Goal: Check status: Check status

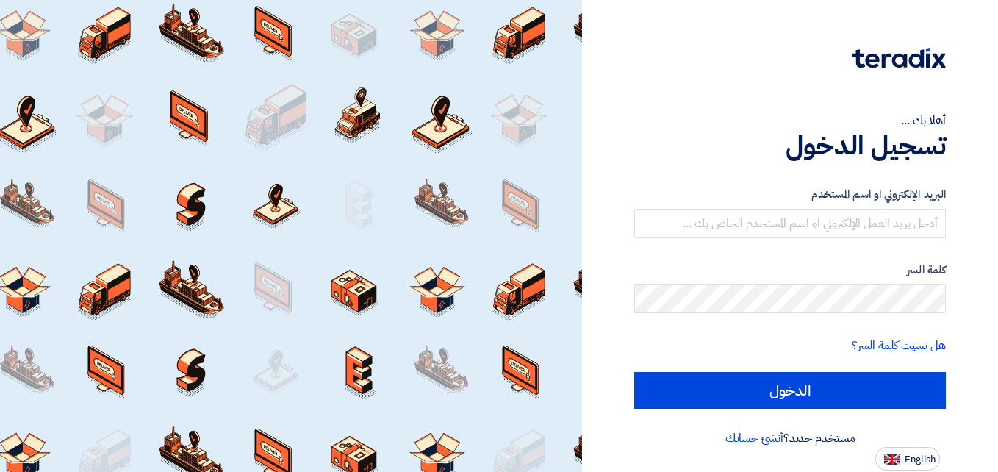
type input "[EMAIL_ADDRESS][DOMAIN_NAME]"
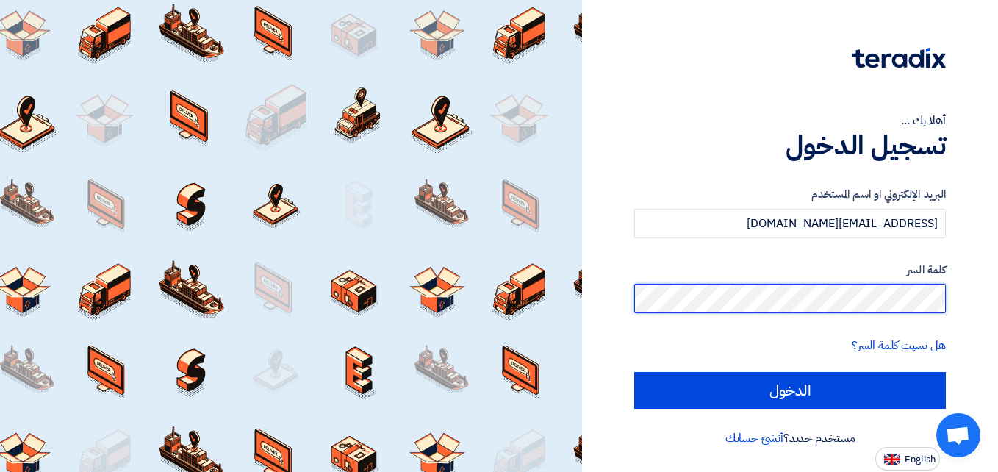
click at [634, 372] on input "الدخول" at bounding box center [789, 390] width 311 height 37
type input "Sign in"
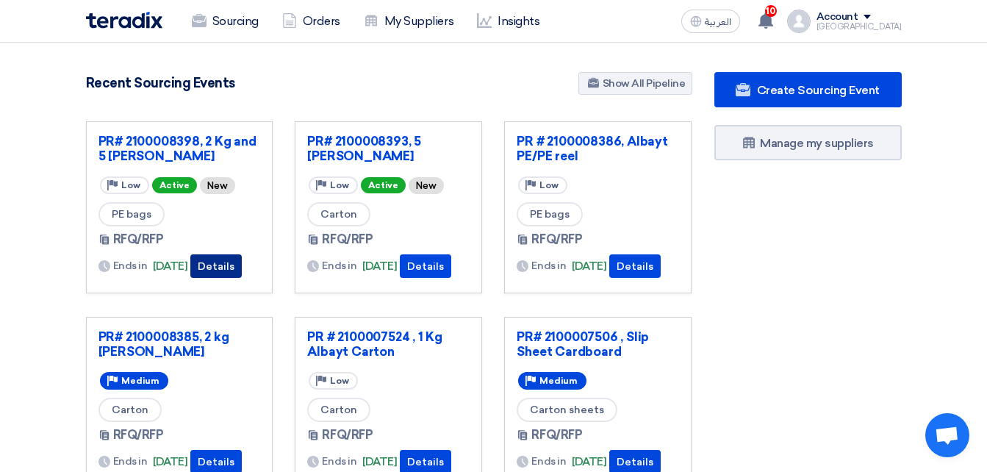
click at [231, 254] on button "Details" at bounding box center [215, 266] width 51 height 24
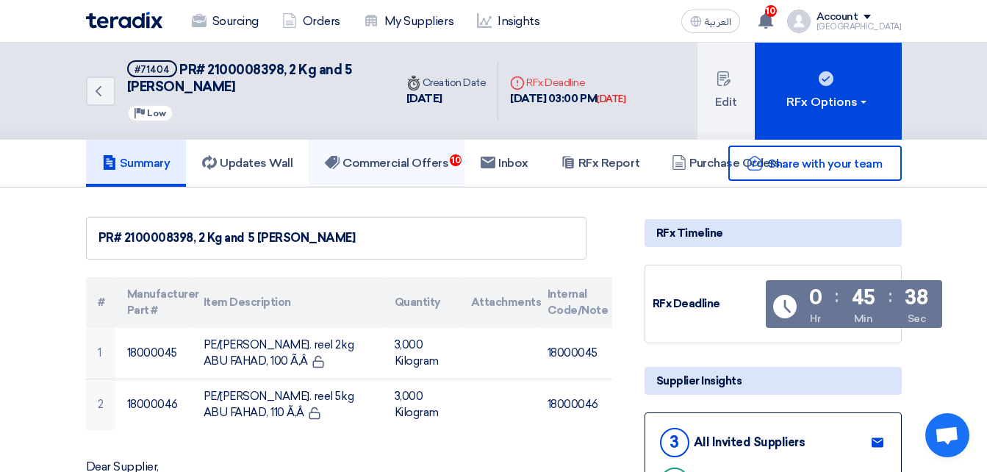
click at [399, 173] on link "Commercial Offers 10" at bounding box center [387, 163] width 156 height 47
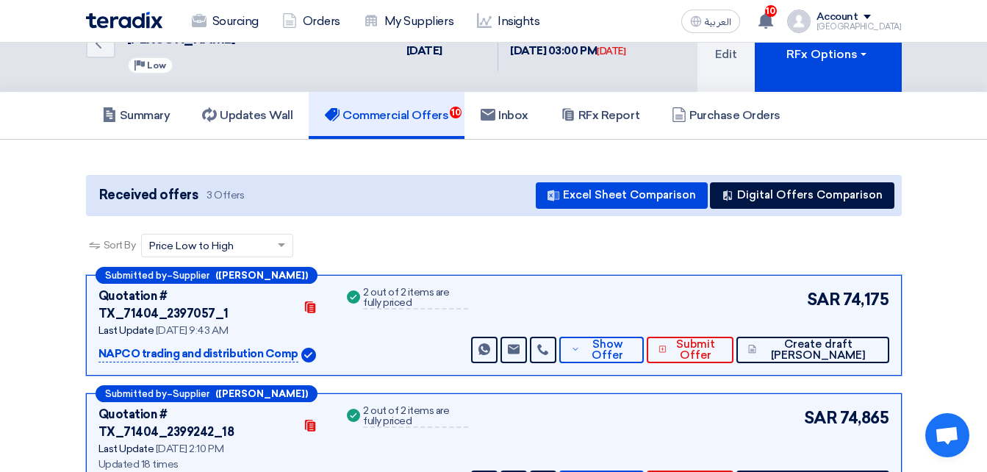
scroll to position [73, 0]
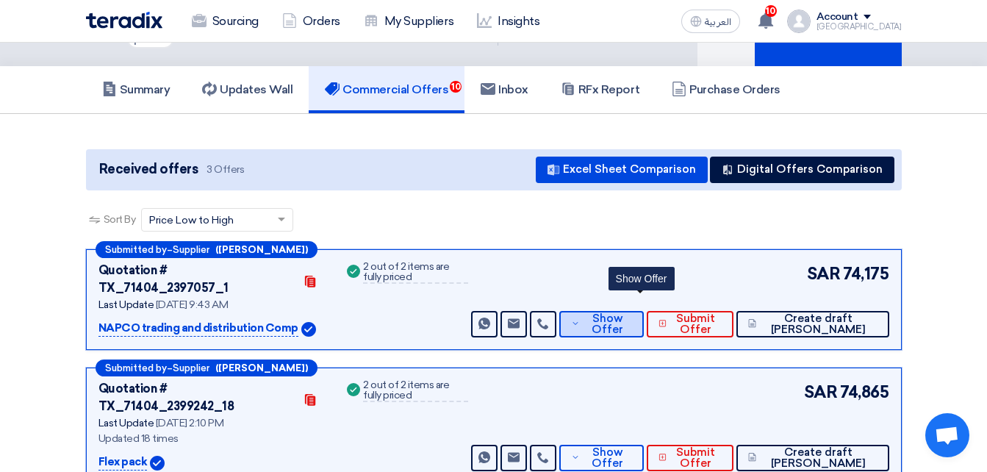
click at [632, 313] on span "Show Offer" at bounding box center [607, 324] width 48 height 22
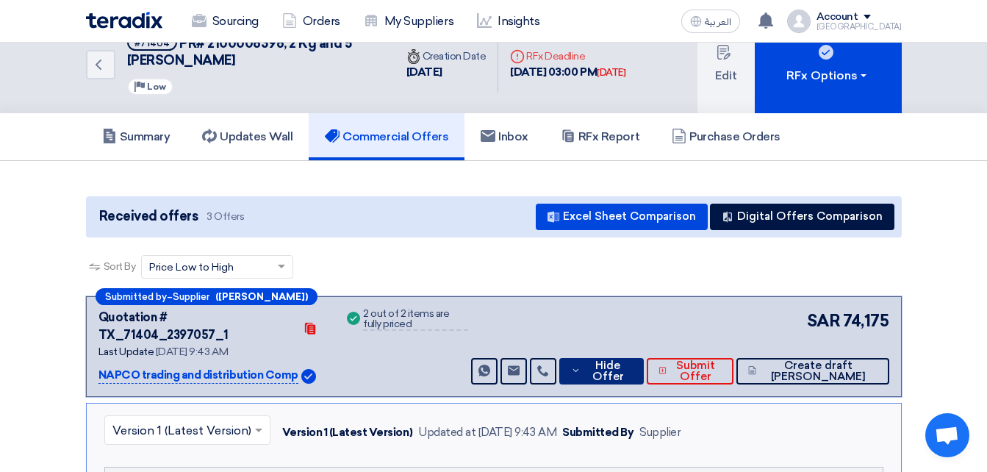
scroll to position [0, 0]
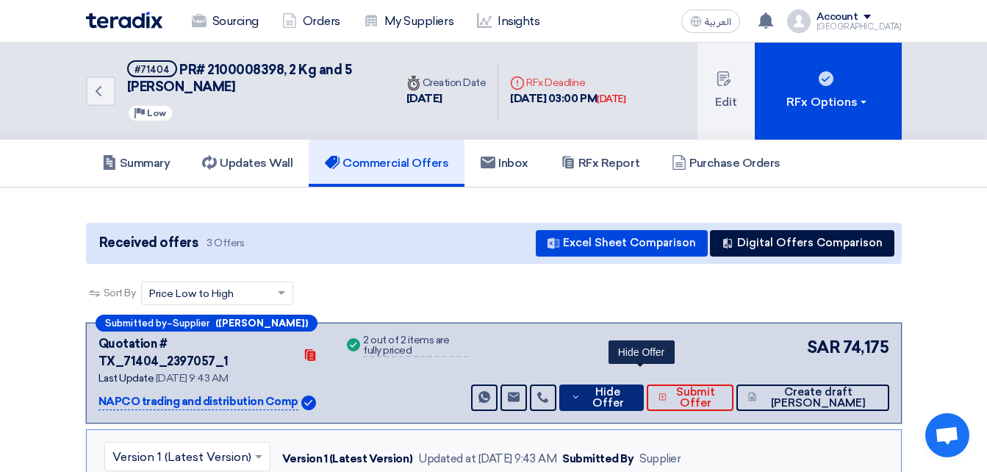
click at [580, 391] on icon at bounding box center [576, 397] width 10 height 12
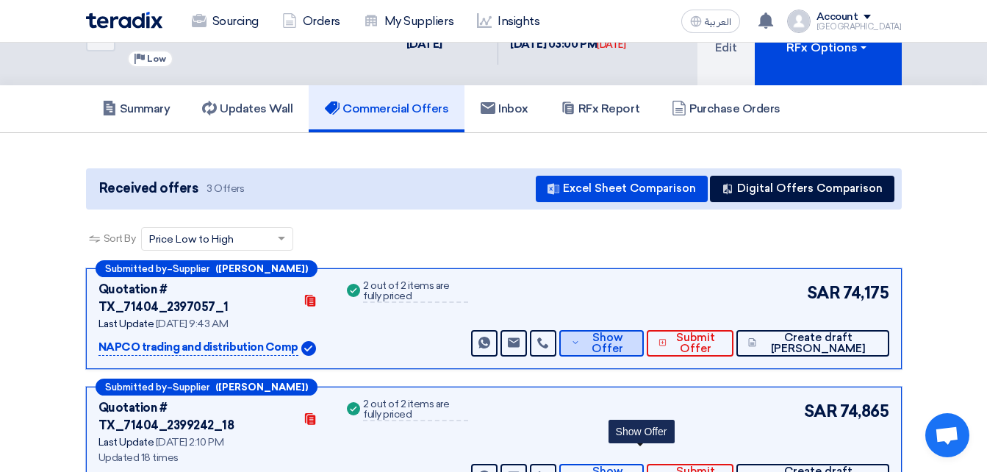
scroll to position [220, 0]
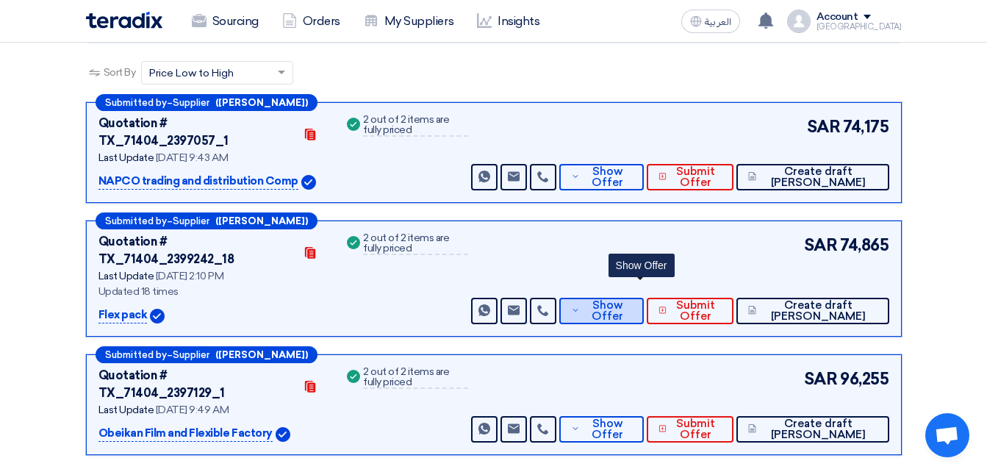
click at [632, 300] on span "Show Offer" at bounding box center [607, 311] width 48 height 22
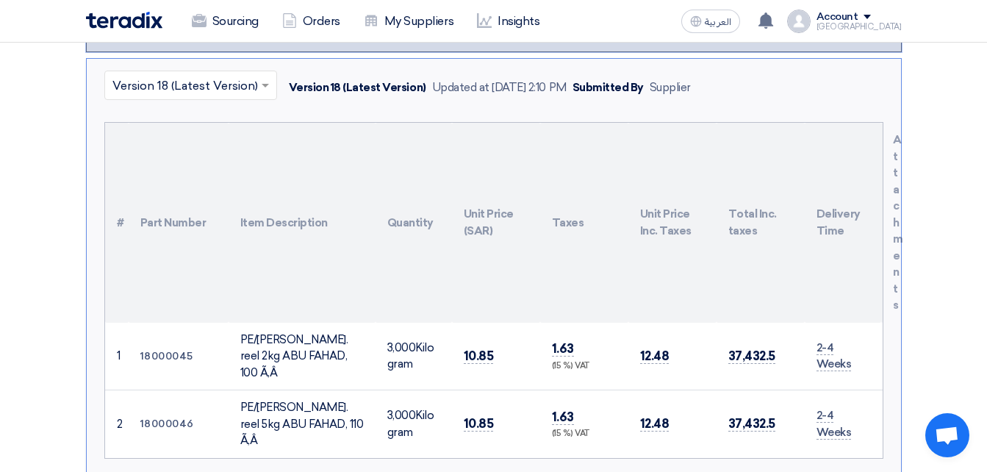
scroll to position [367, 0]
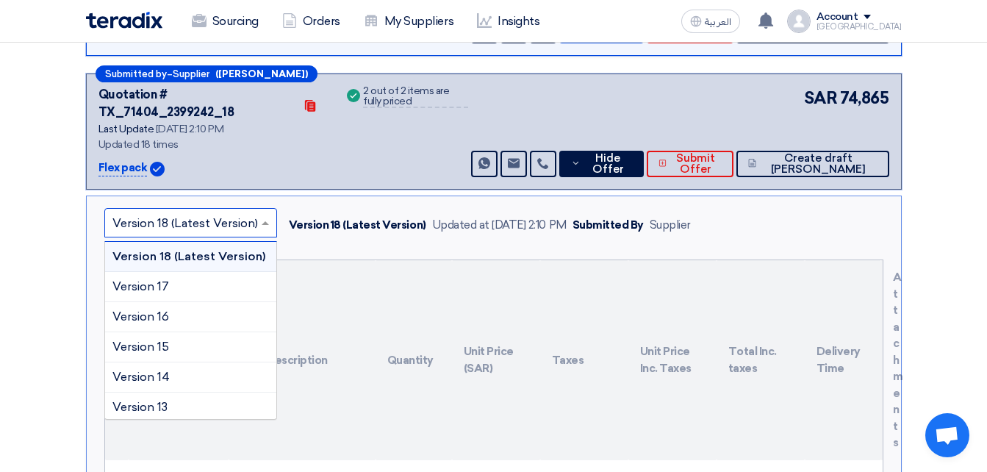
click at [238, 212] on input "text" at bounding box center [183, 224] width 142 height 24
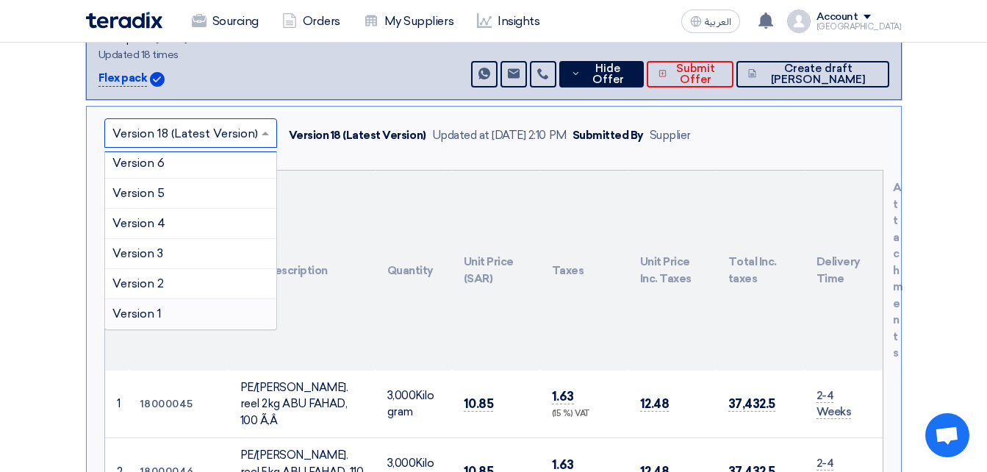
scroll to position [588, 0]
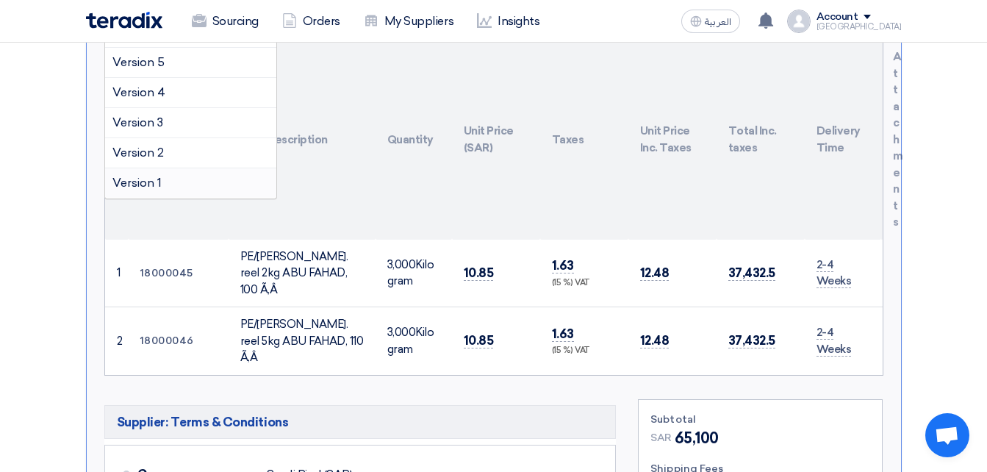
click at [170, 168] on div "Version 1" at bounding box center [190, 182] width 171 height 29
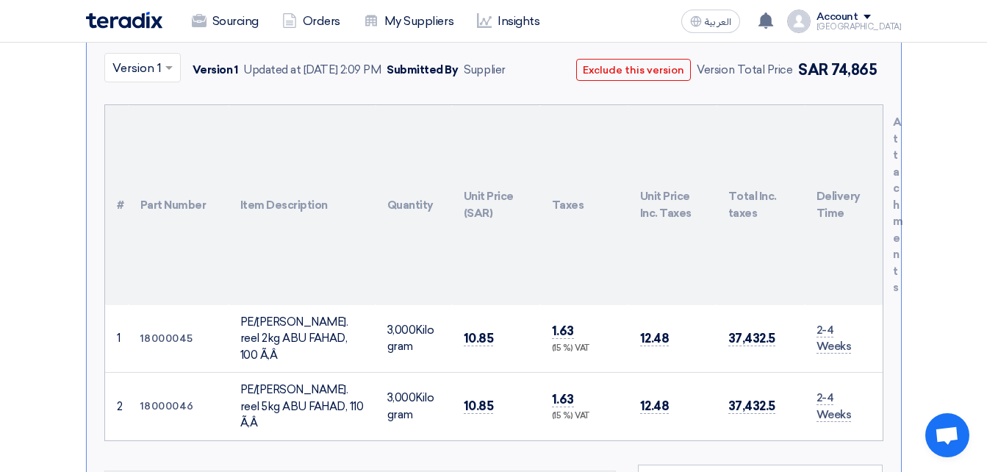
scroll to position [441, 0]
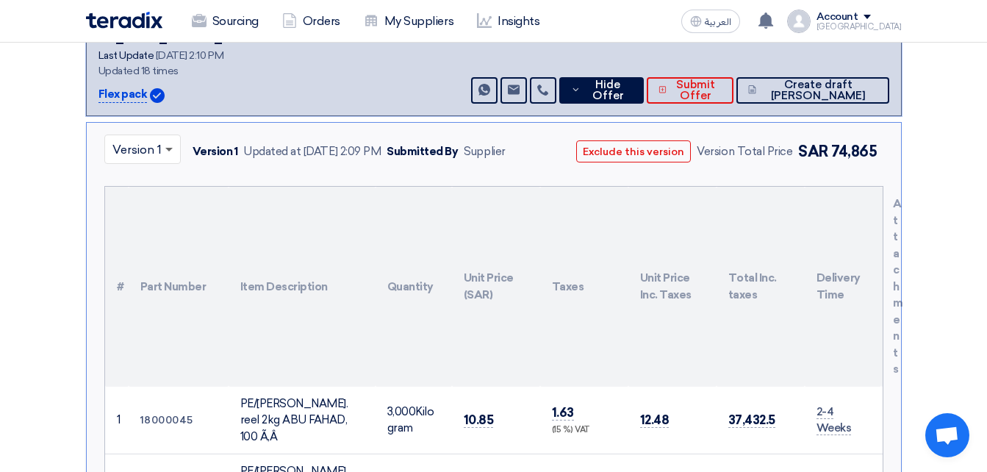
click at [167, 148] on span at bounding box center [168, 150] width 7 height 5
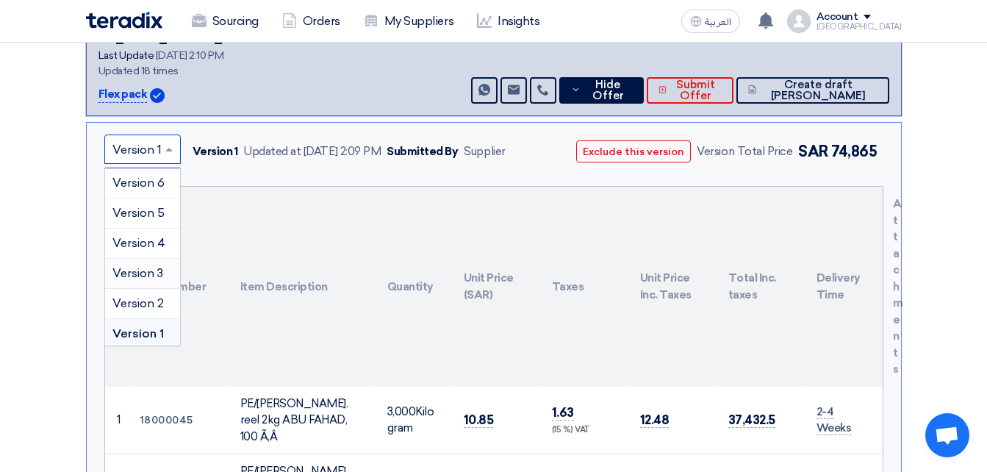
scroll to position [365, 0]
click at [134, 292] on span "Version 2" at bounding box center [137, 299] width 51 height 14
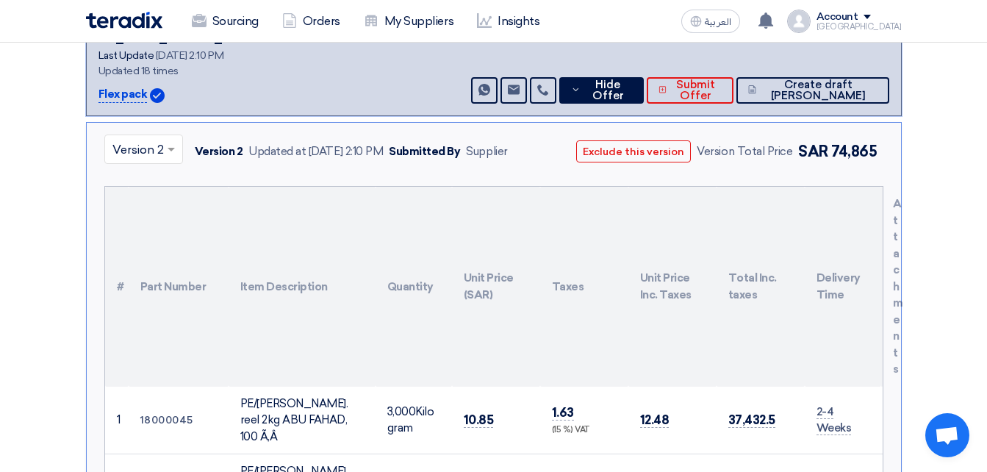
scroll to position [514, 0]
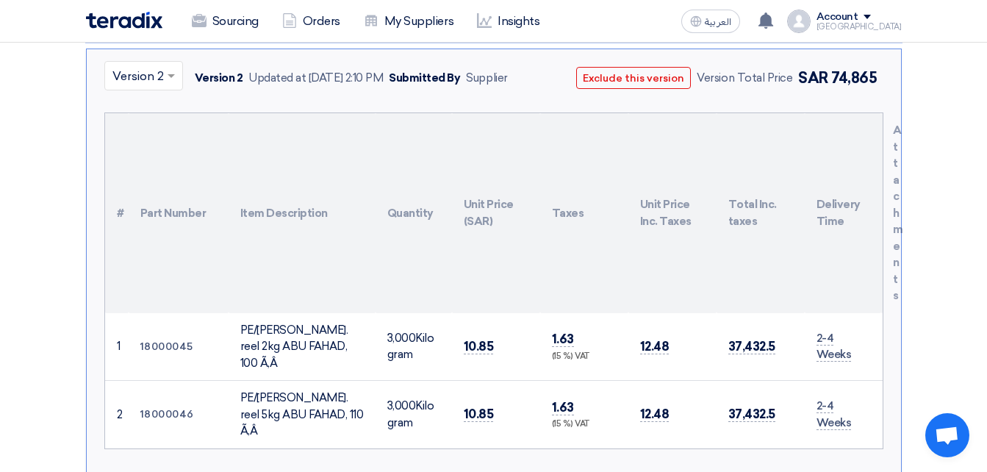
click at [155, 41] on div "Sourcing Orders My Suppliers Insights العربية ع You have a new offer for 'PR# 2…" at bounding box center [494, 21] width 838 height 42
click at [155, 65] on input "text" at bounding box center [136, 77] width 48 height 24
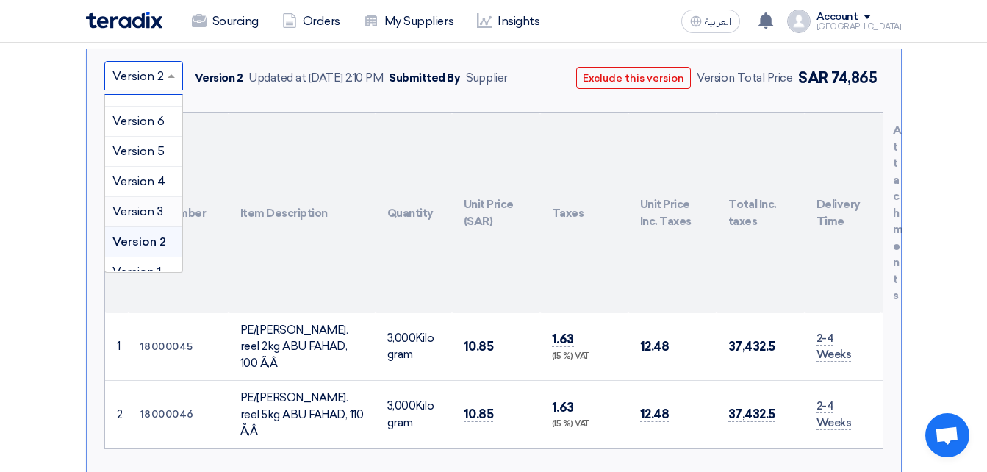
scroll to position [365, 0]
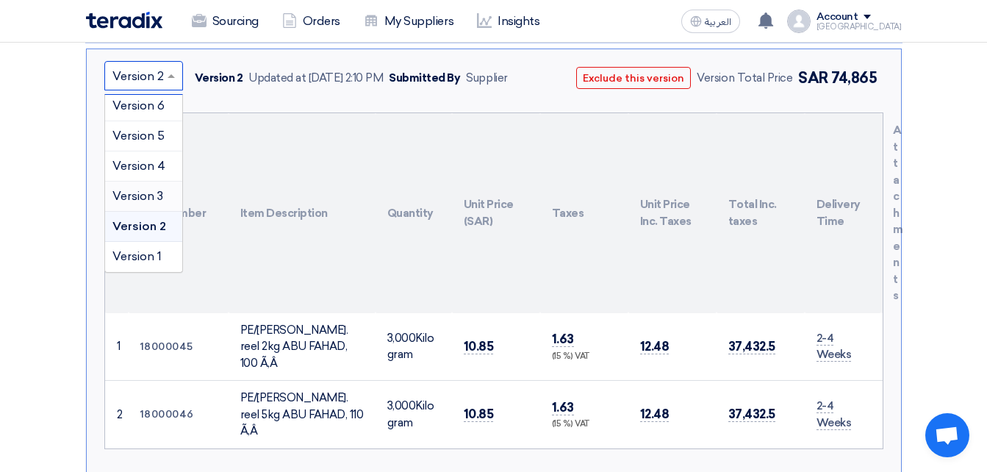
click at [155, 189] on span "Version 3" at bounding box center [137, 196] width 51 height 14
click at [154, 65] on input "text" at bounding box center [135, 77] width 47 height 24
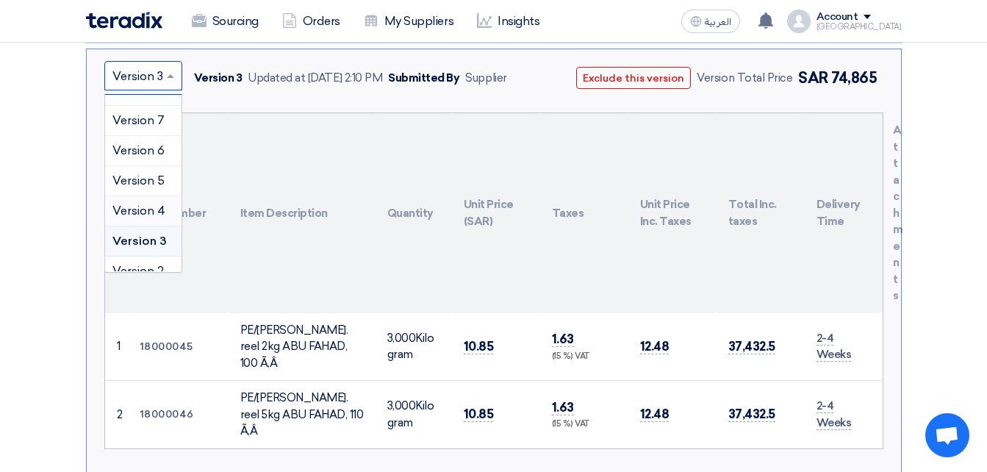
click at [131, 203] on span "Version 4" at bounding box center [138, 210] width 53 height 14
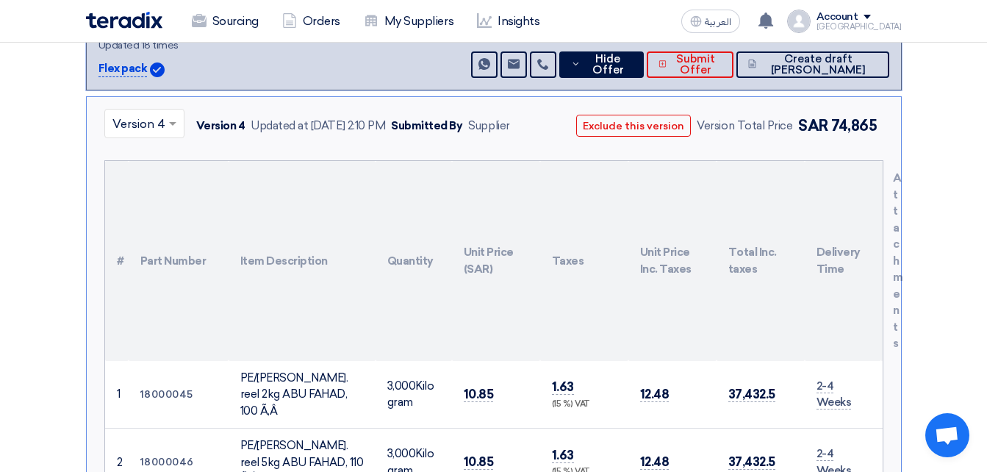
scroll to position [441, 0]
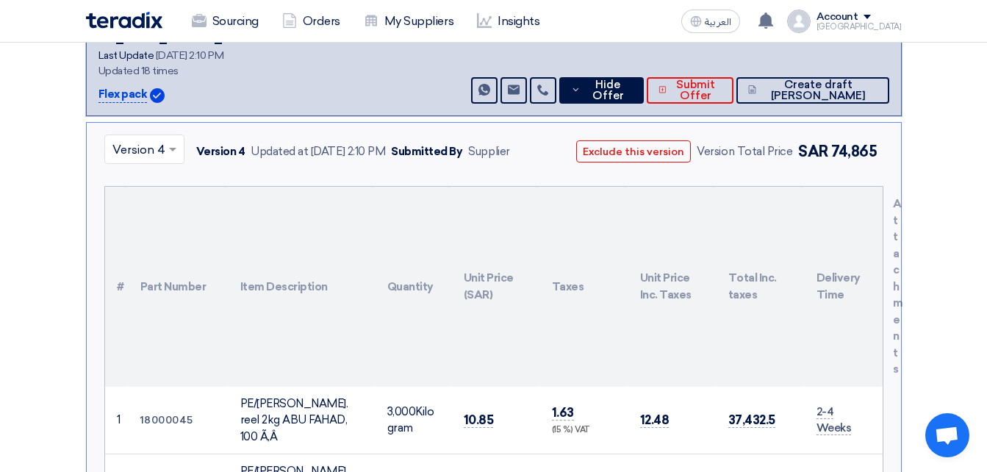
click at [139, 138] on input "text" at bounding box center [136, 150] width 49 height 24
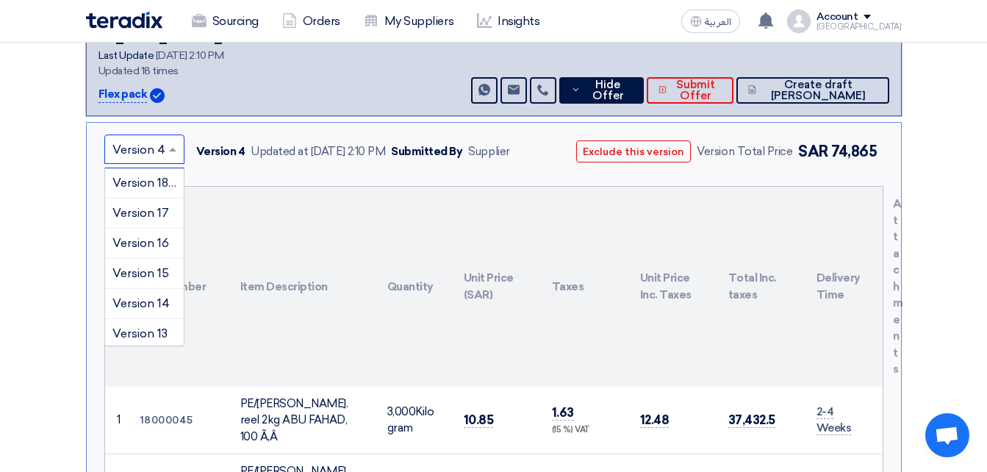
scroll to position [291, 0]
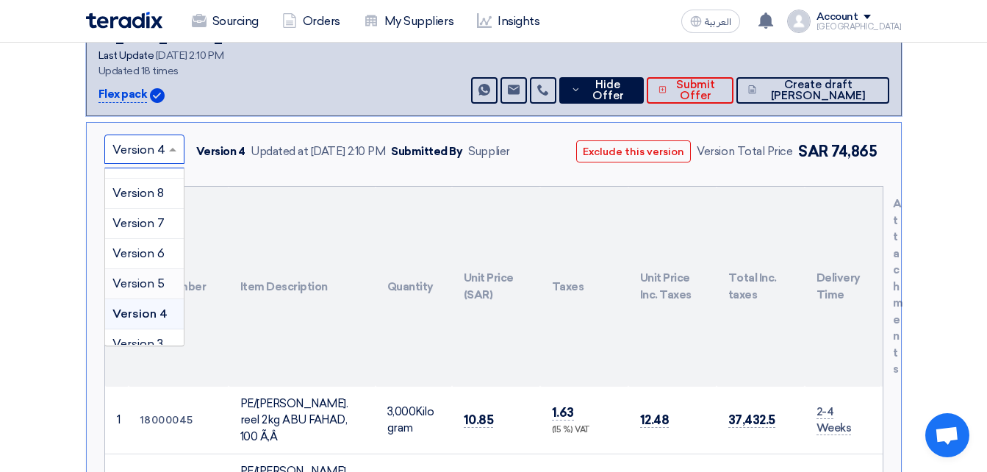
click at [149, 276] on span "Version 5" at bounding box center [138, 283] width 52 height 14
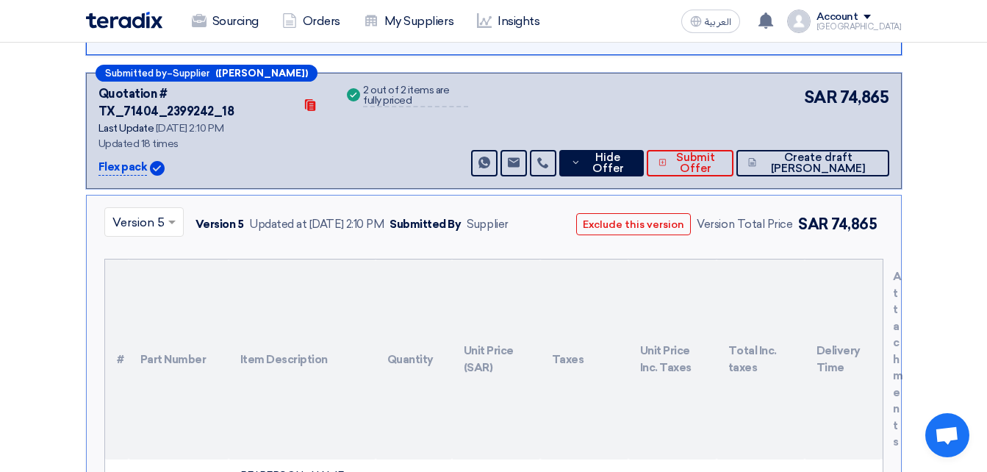
scroll to position [367, 0]
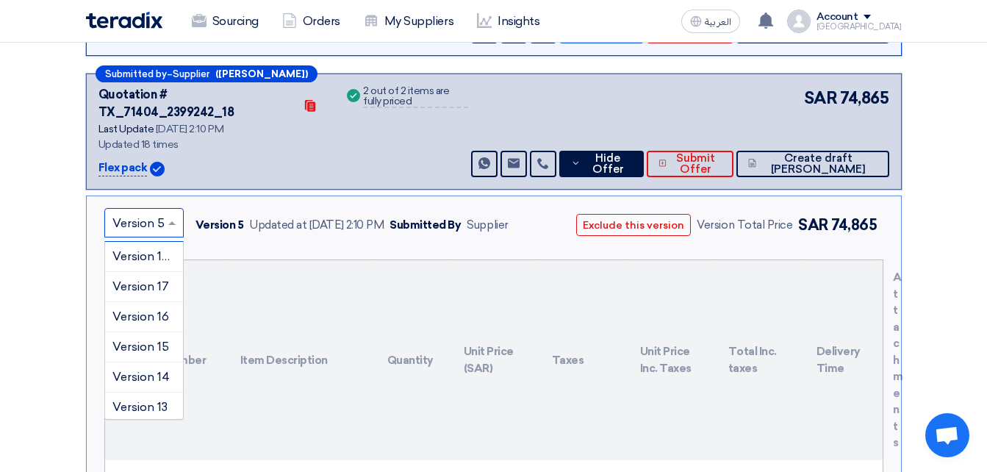
click at [152, 212] on input "text" at bounding box center [136, 224] width 48 height 24
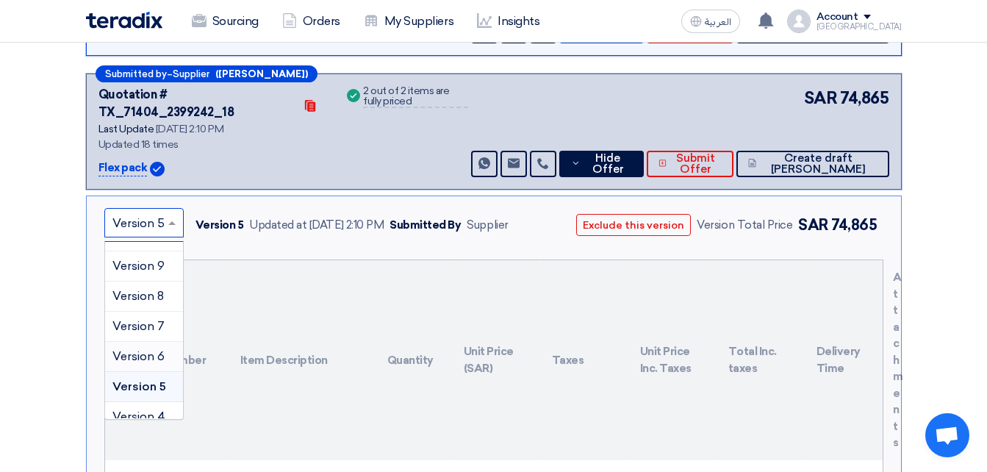
click at [141, 349] on span "Version 6" at bounding box center [138, 356] width 52 height 14
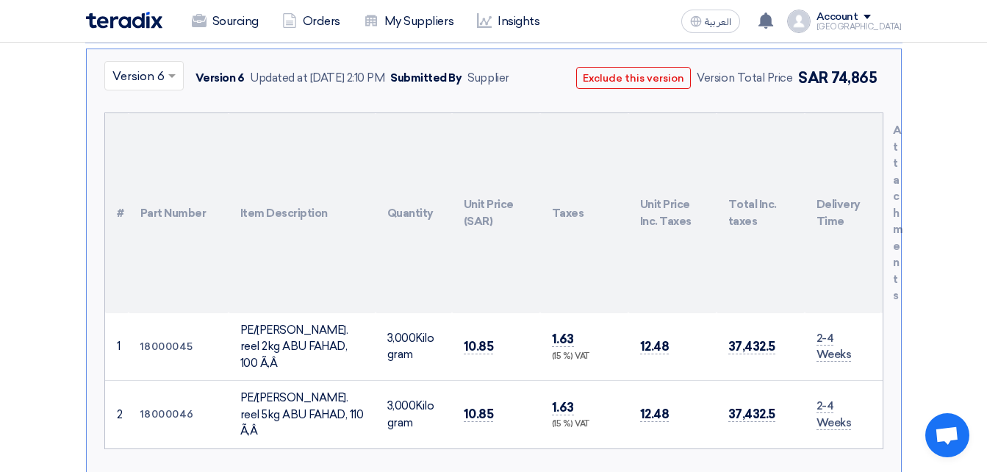
scroll to position [441, 0]
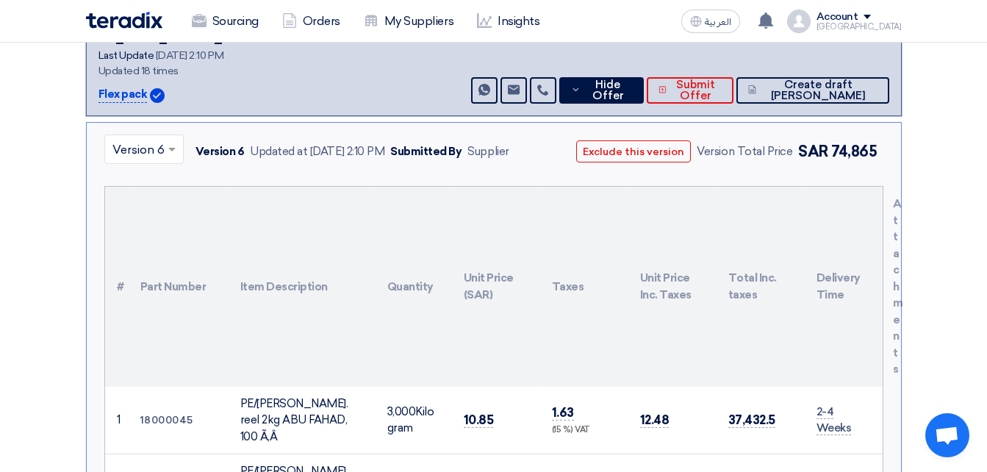
click at [150, 138] on input "text" at bounding box center [136, 150] width 48 height 24
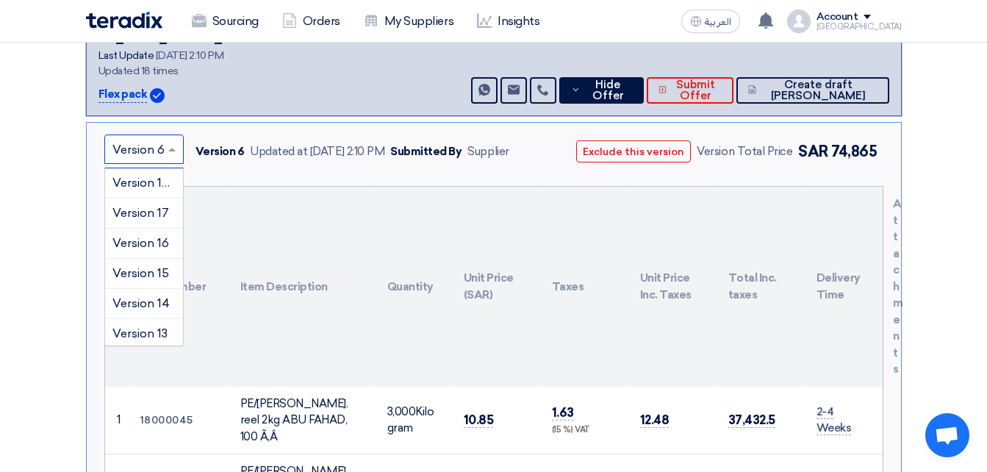
scroll to position [232, 0]
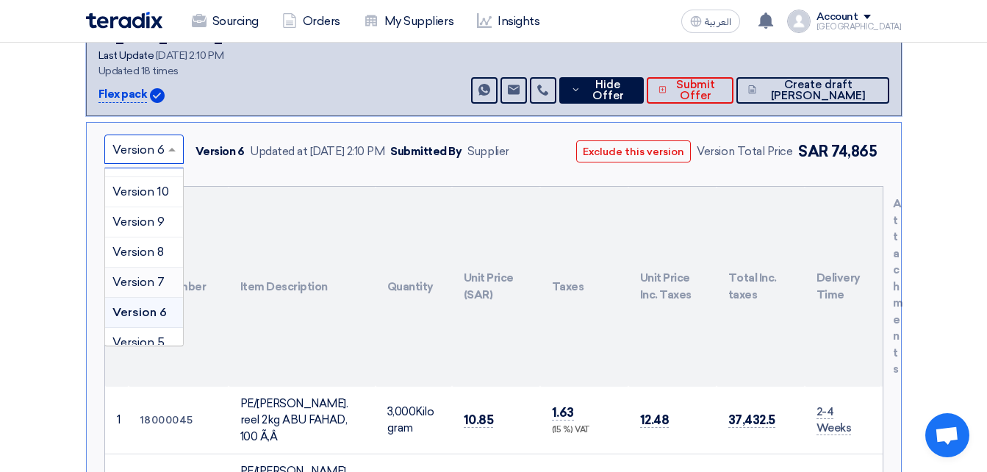
click at [154, 275] on span "Version 7" at bounding box center [138, 282] width 52 height 14
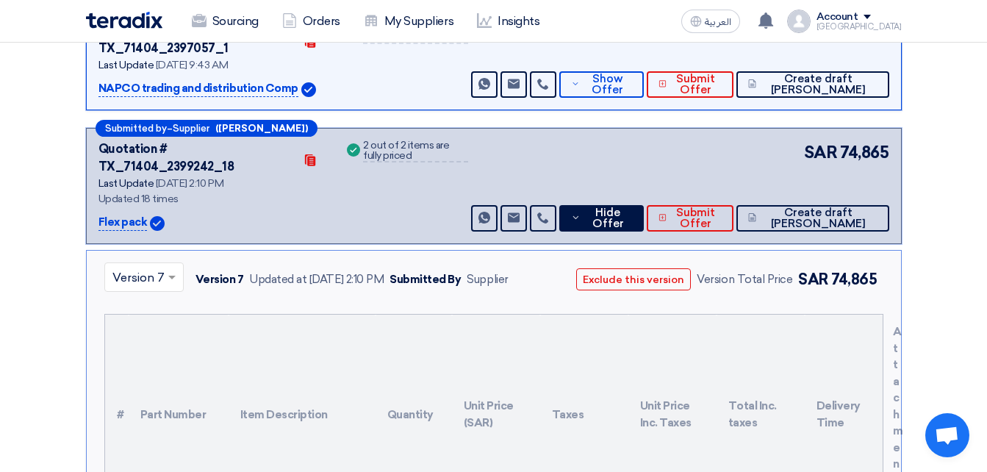
scroll to position [147, 0]
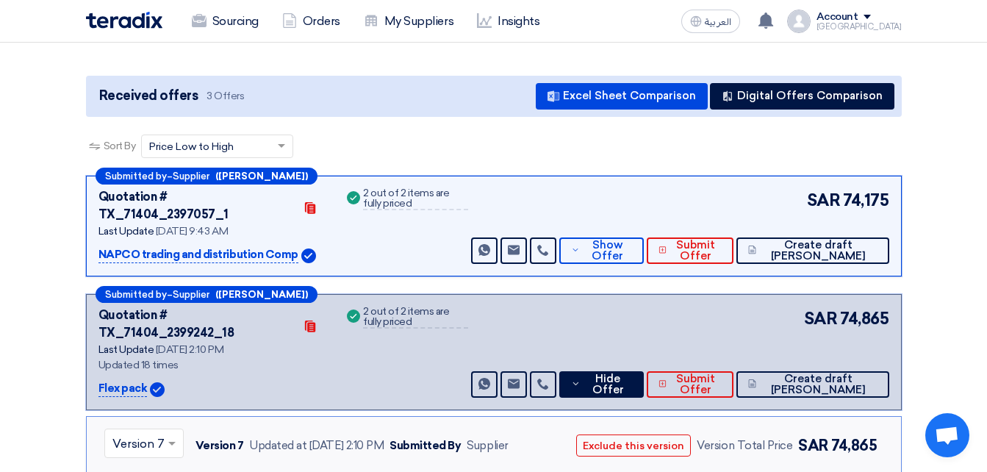
click at [154, 432] on input "text" at bounding box center [136, 444] width 48 height 24
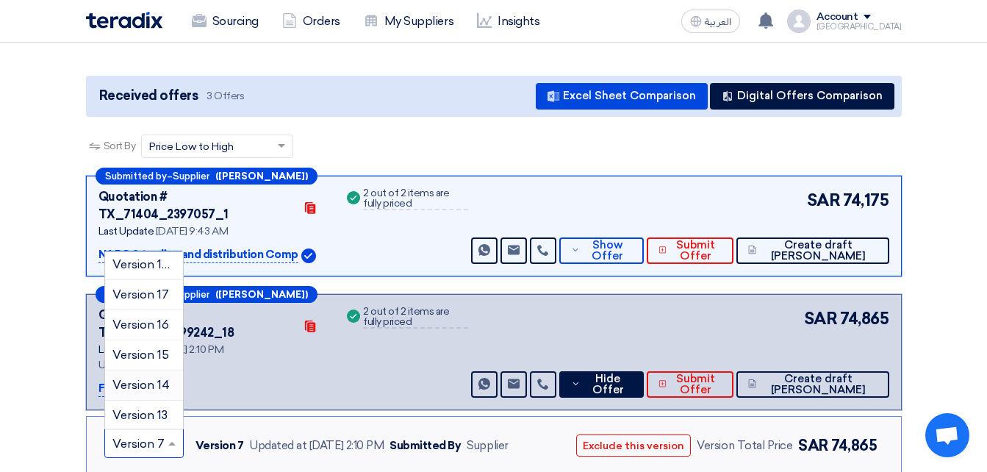
scroll to position [0, 0]
click at [139, 259] on span "Version 18 (Latest Version)" at bounding box center [184, 266] width 145 height 14
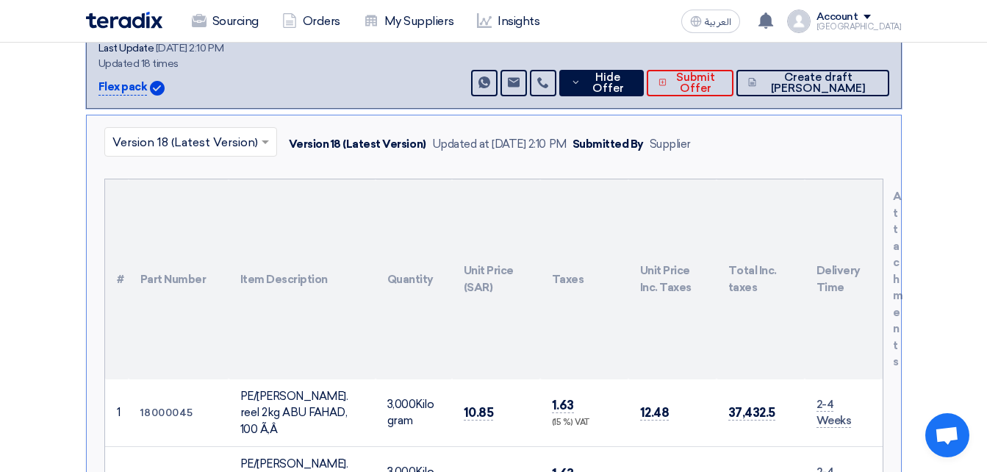
scroll to position [441, 0]
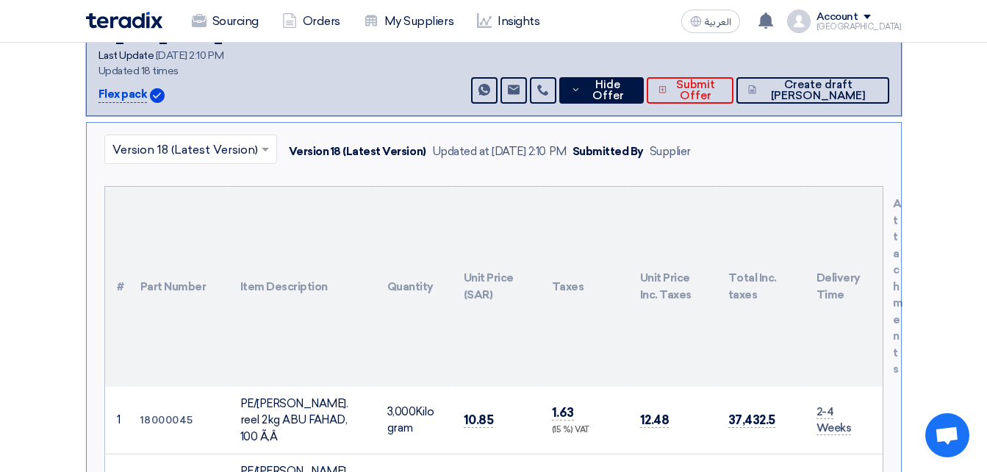
click at [128, 138] on input "text" at bounding box center [183, 150] width 142 height 24
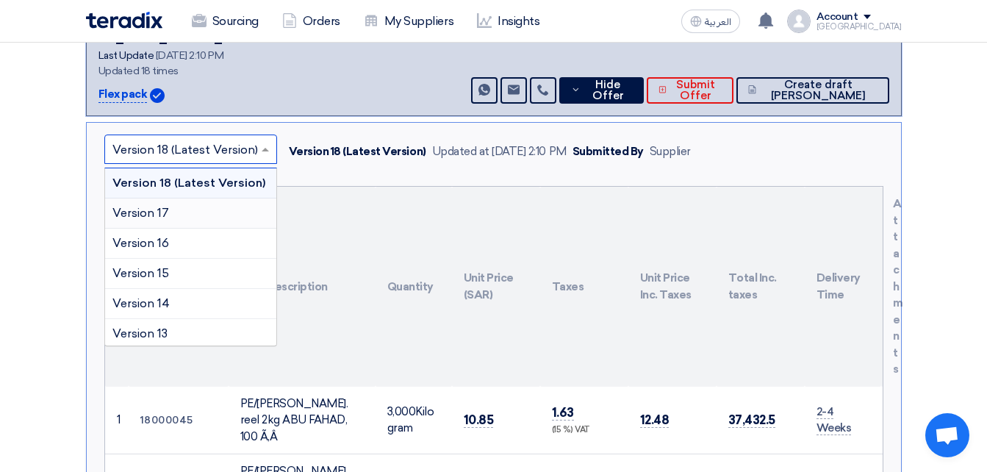
click at [133, 206] on span "Version 17" at bounding box center [140, 213] width 57 height 14
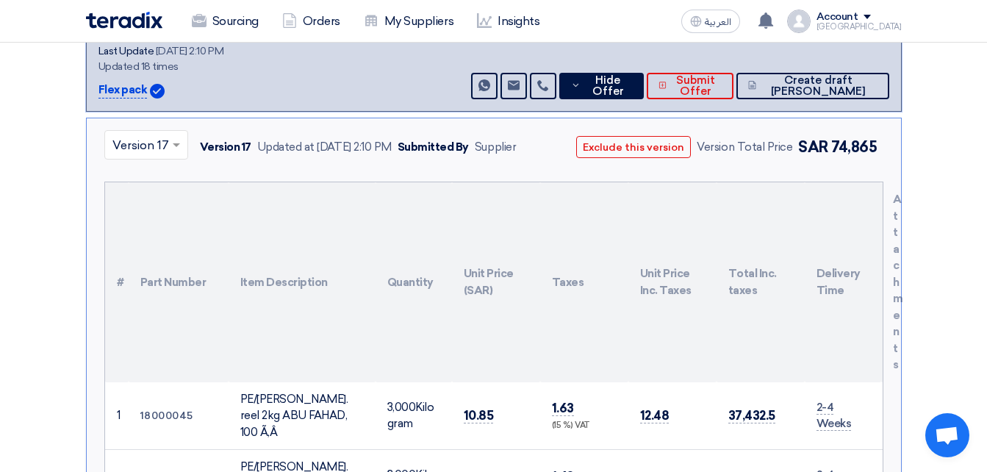
scroll to position [367, 0]
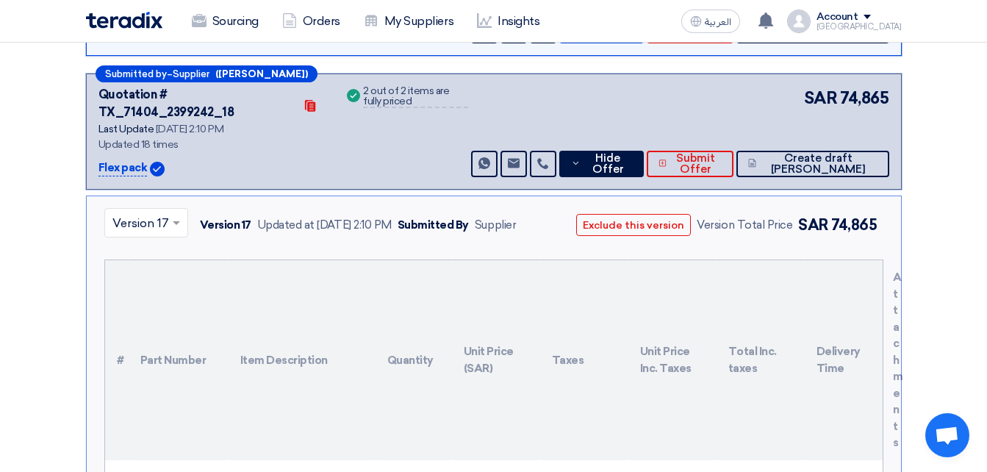
click at [166, 210] on div at bounding box center [146, 222] width 82 height 24
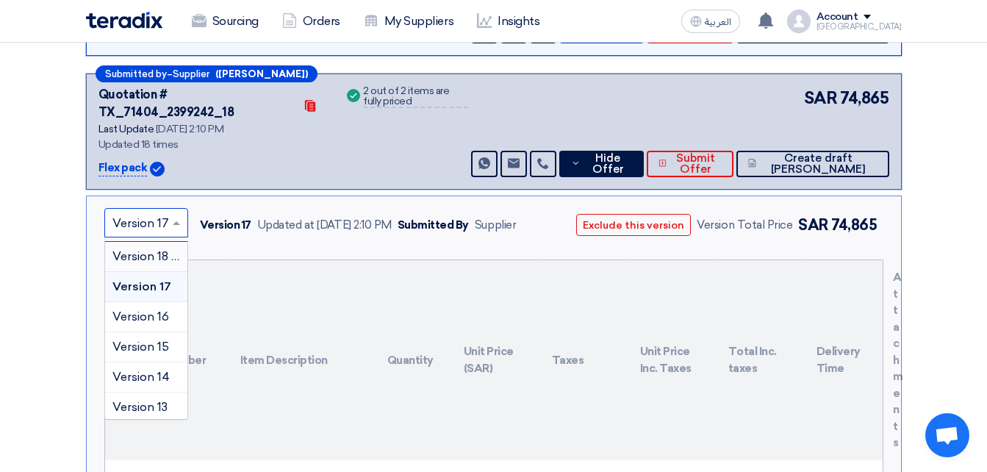
click at [154, 249] on span "Version 18 (Latest Version)" at bounding box center [184, 256] width 145 height 14
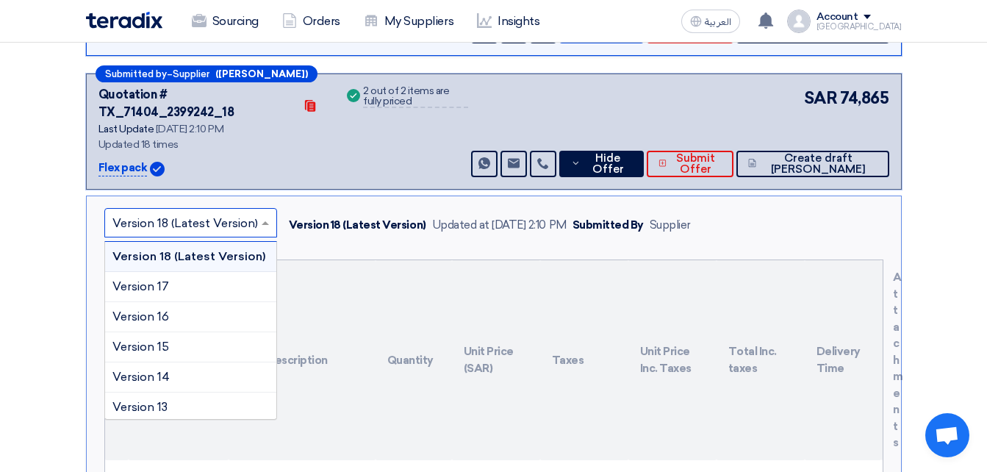
click at [159, 212] on input "text" at bounding box center [183, 224] width 142 height 24
click at [176, 302] on div "Version 16" at bounding box center [190, 317] width 171 height 30
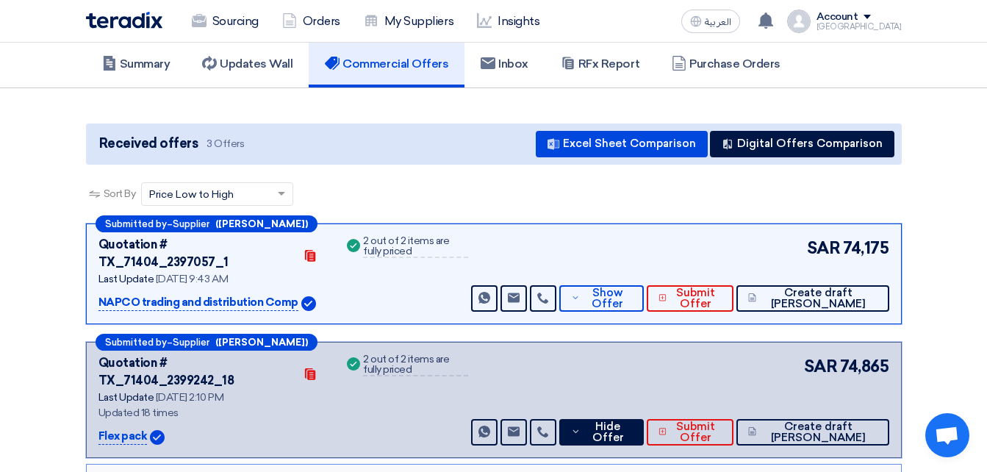
scroll to position [73, 0]
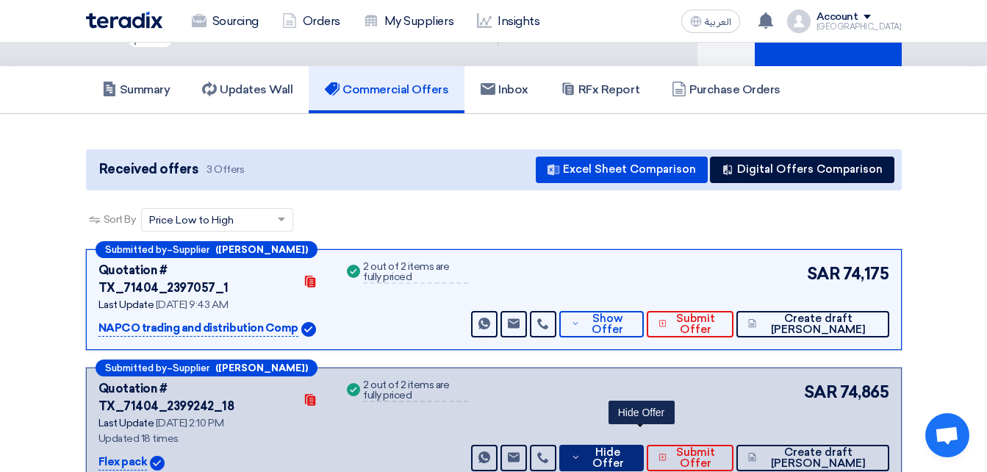
click at [620, 444] on button "Hide Offer" at bounding box center [601, 457] width 84 height 26
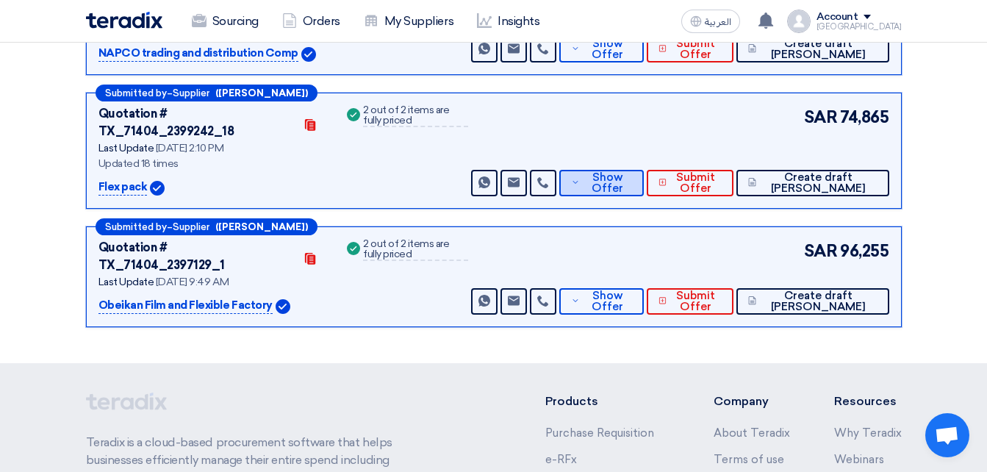
scroll to position [367, 0]
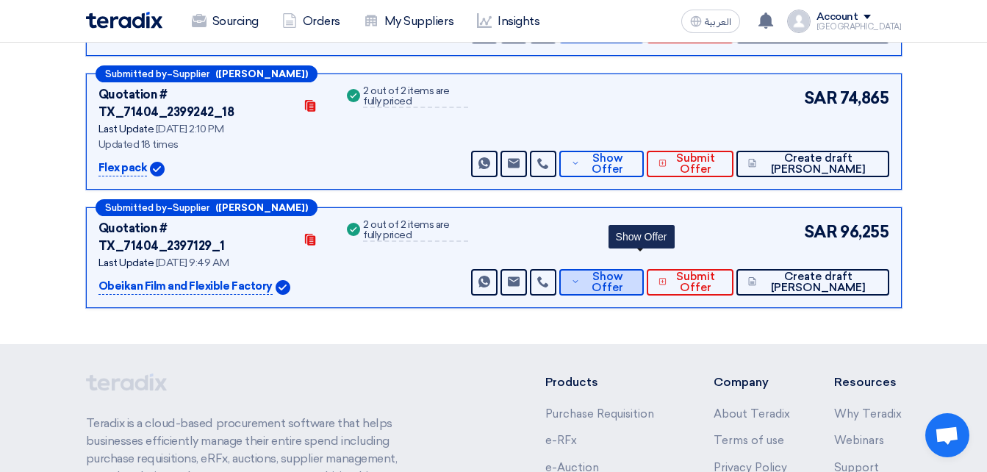
click at [630, 271] on span "Show Offer" at bounding box center [607, 282] width 48 height 22
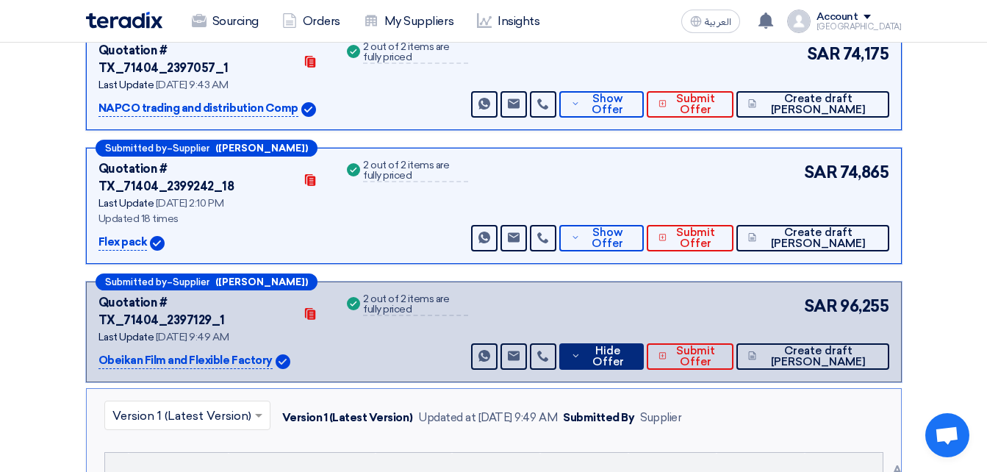
scroll to position [294, 0]
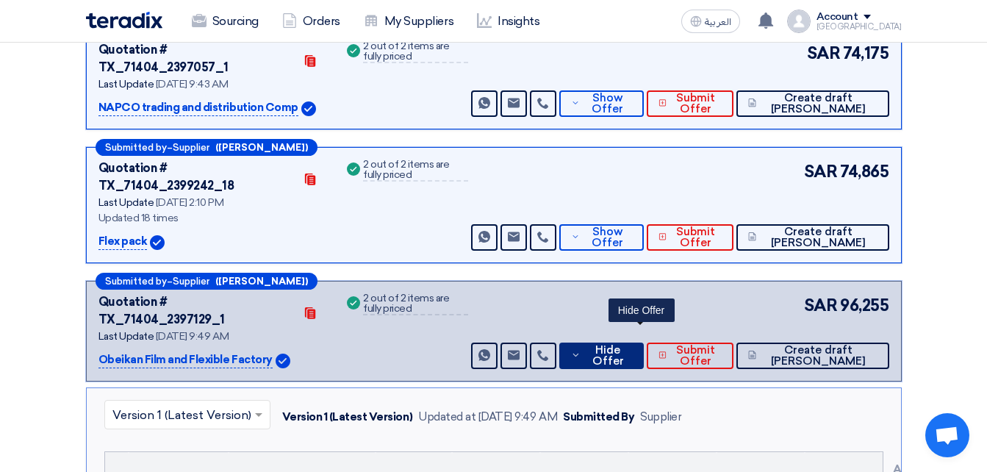
click at [632, 345] on span "Hide Offer" at bounding box center [608, 356] width 48 height 22
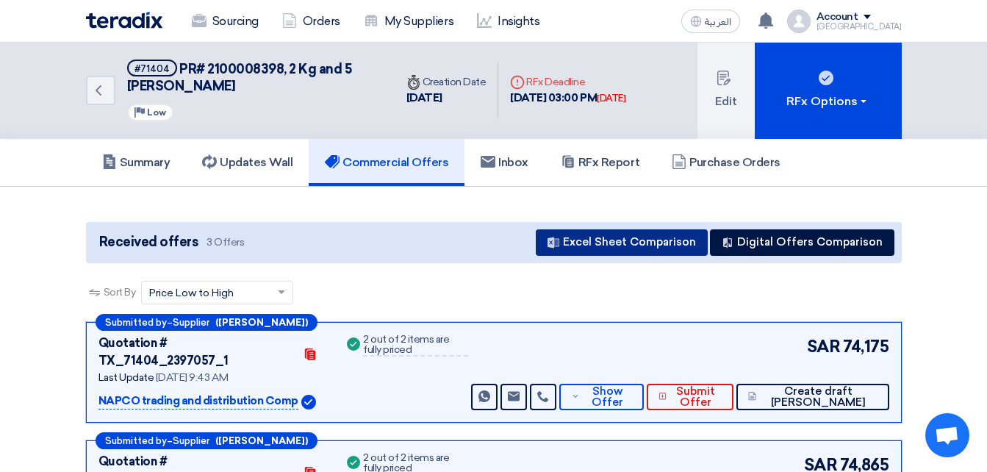
scroll to position [0, 0]
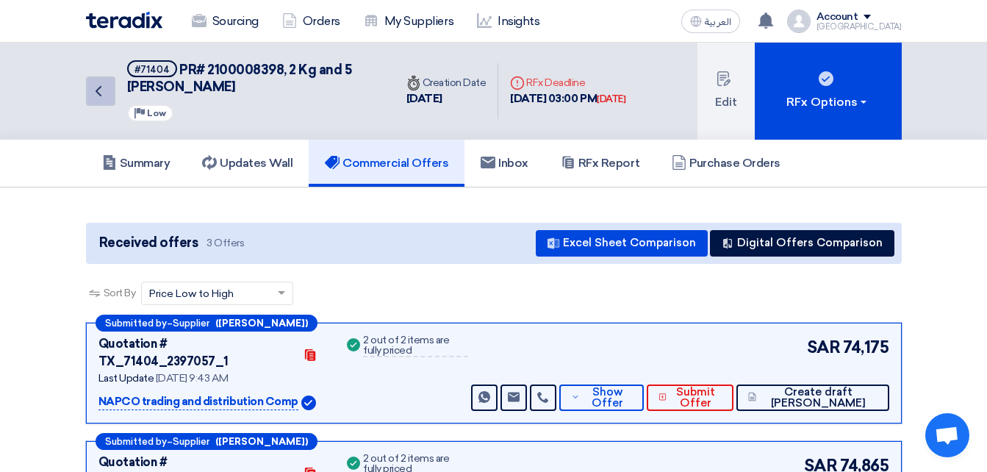
click at [112, 100] on link "Back" at bounding box center [100, 90] width 29 height 29
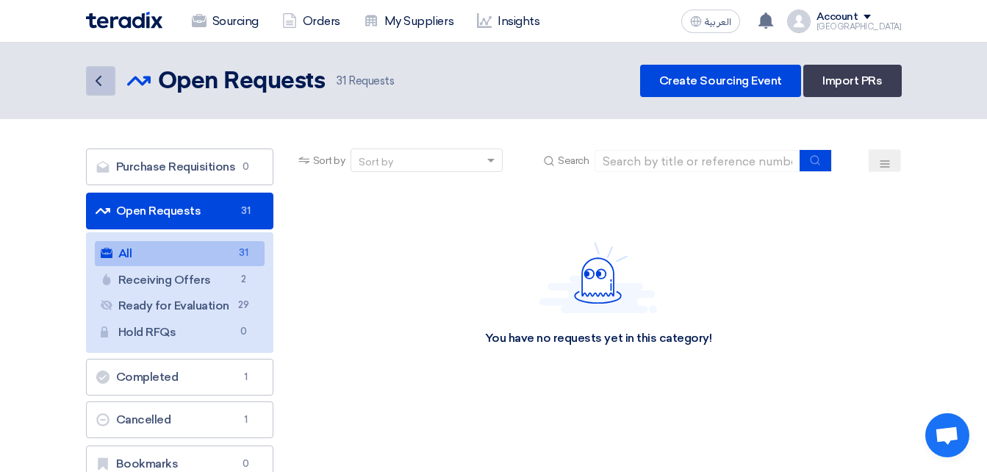
click at [104, 90] on link "Back" at bounding box center [100, 80] width 29 height 29
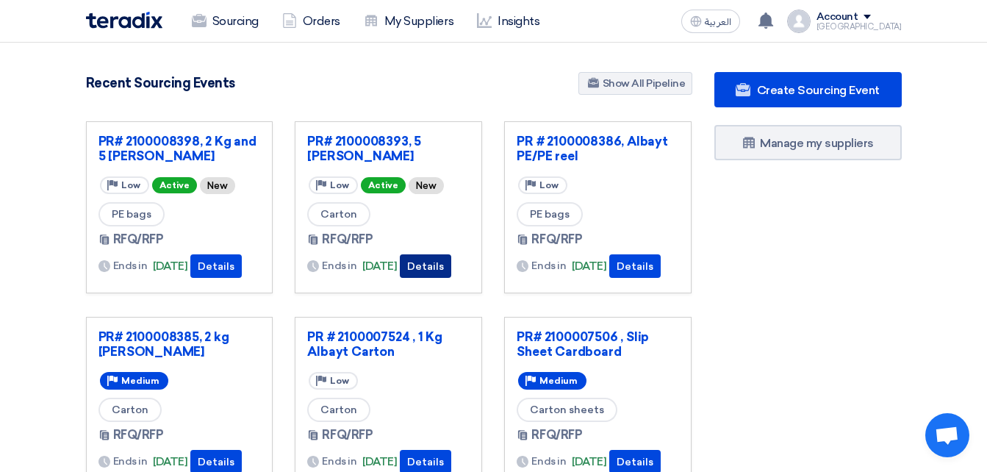
click at [428, 260] on button "Details" at bounding box center [425, 266] width 51 height 24
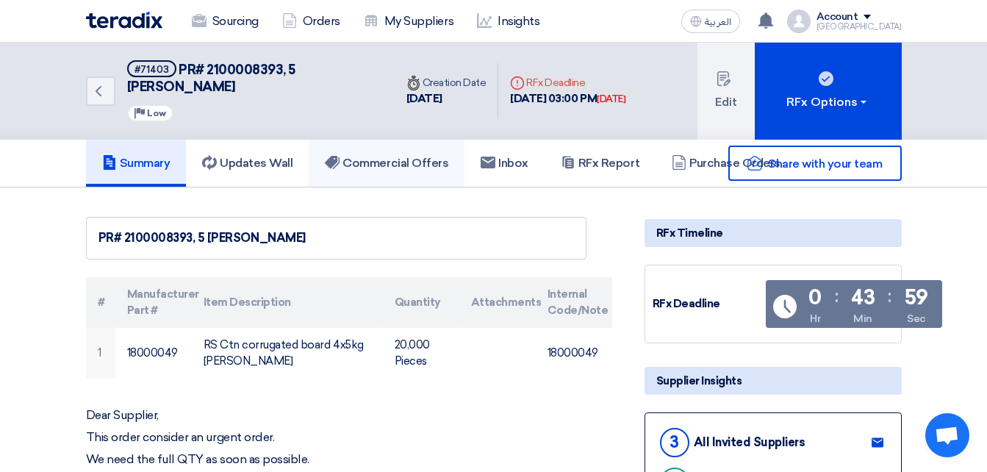
click at [439, 170] on h5 "Commercial Offers" at bounding box center [386, 163] width 123 height 15
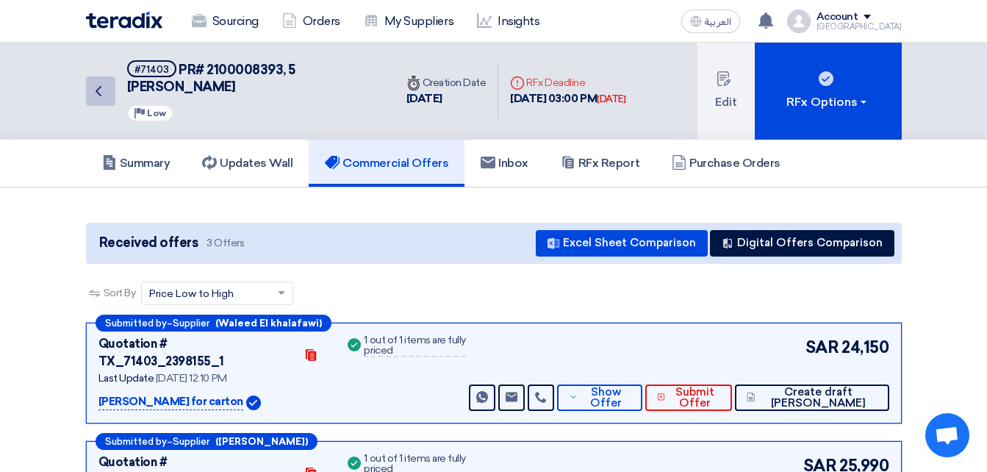
click at [86, 97] on link "Back" at bounding box center [100, 90] width 29 height 29
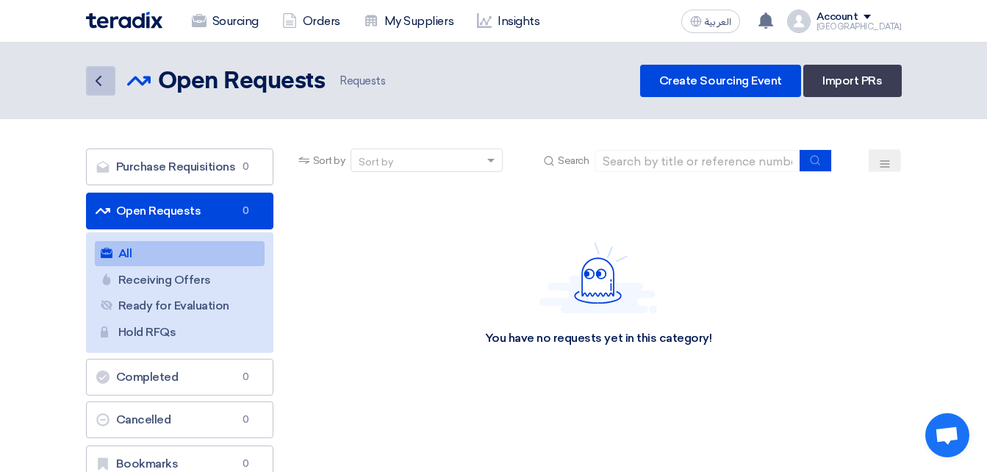
click at [96, 82] on icon "Back" at bounding box center [99, 81] width 18 height 18
